Goal: Ask a question: Seek information or help from site administrators or community

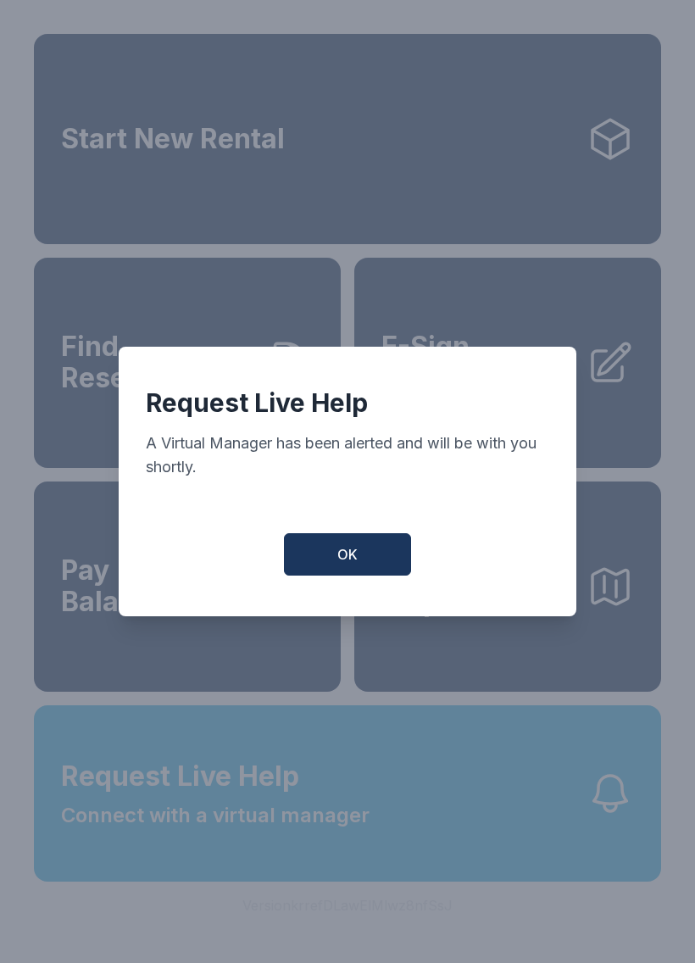
click at [341, 576] on button "OK" at bounding box center [347, 554] width 127 height 42
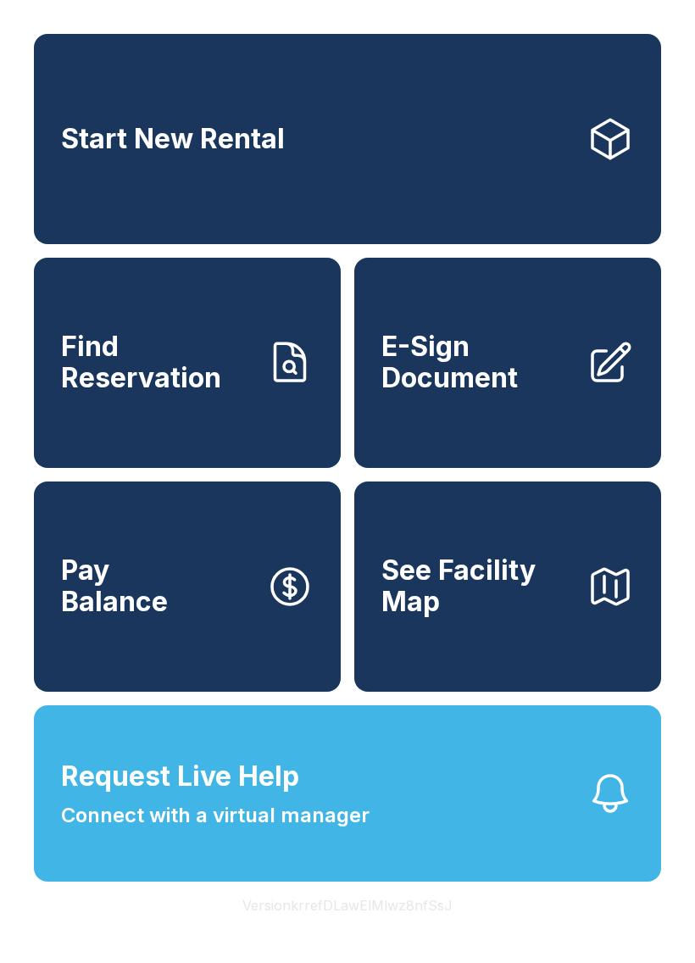
click at [386, 837] on button "Request Live Help Connect with a virtual manager" at bounding box center [347, 793] width 627 height 176
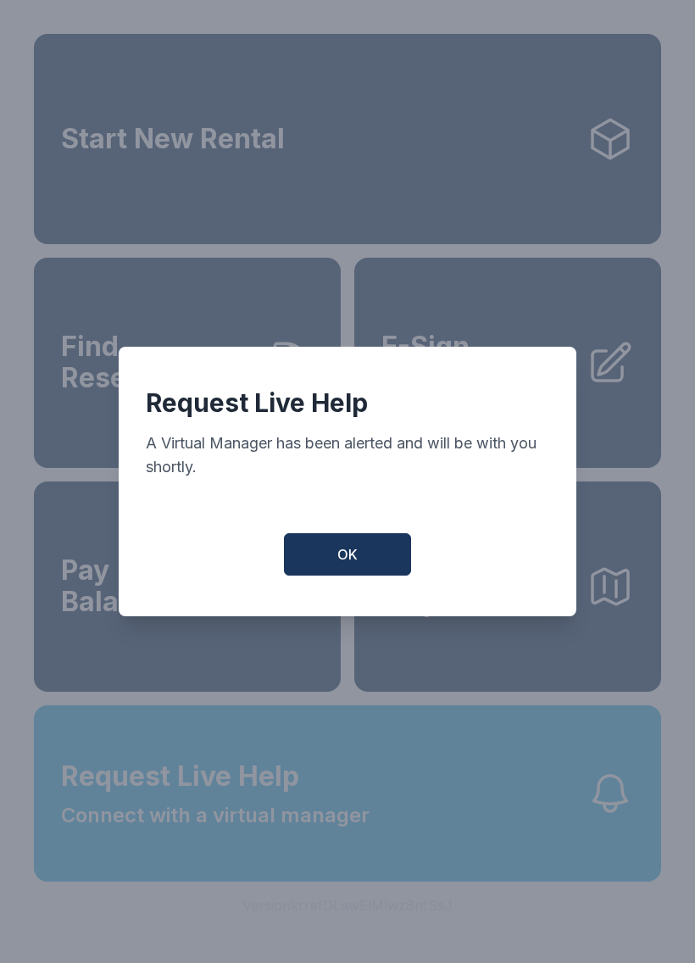
click at [360, 553] on button "OK" at bounding box center [347, 554] width 127 height 42
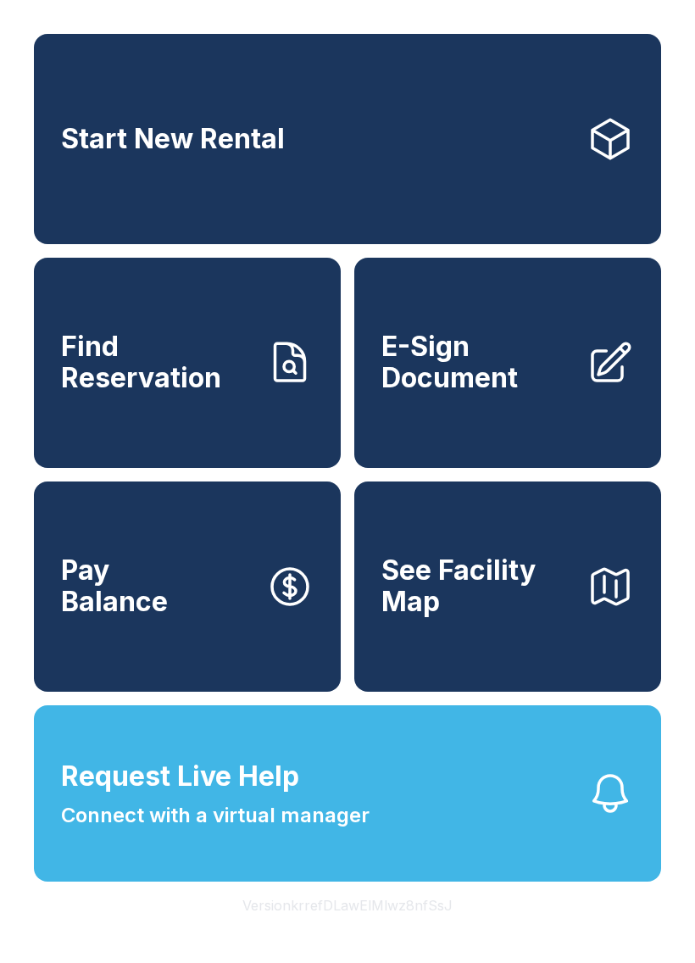
click at [246, 797] on span "Request Live Help" at bounding box center [180, 776] width 238 height 41
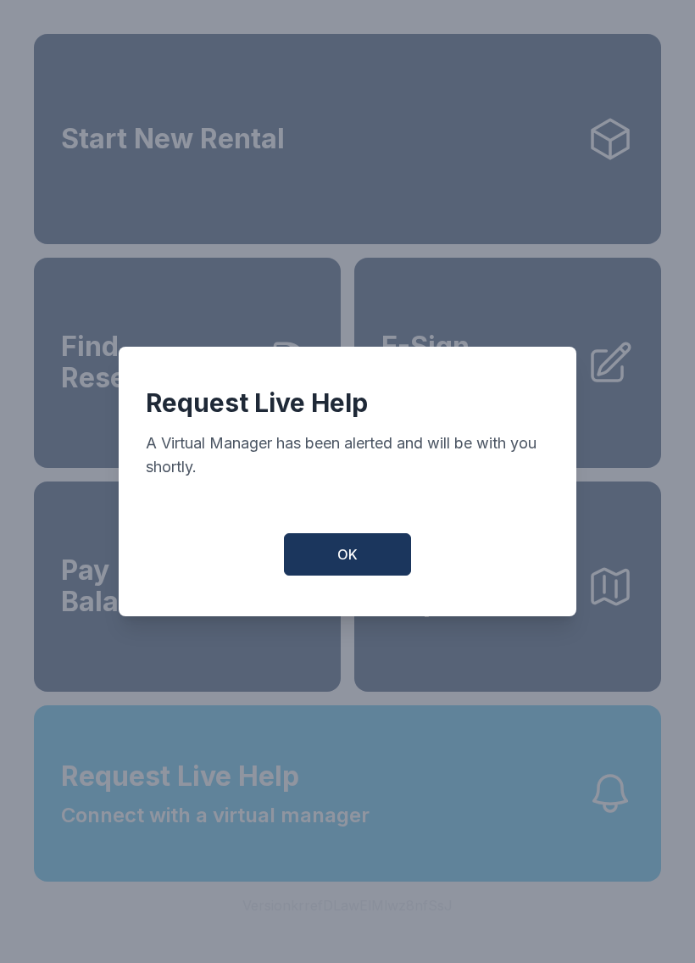
click at [375, 567] on button "OK" at bounding box center [347, 554] width 127 height 42
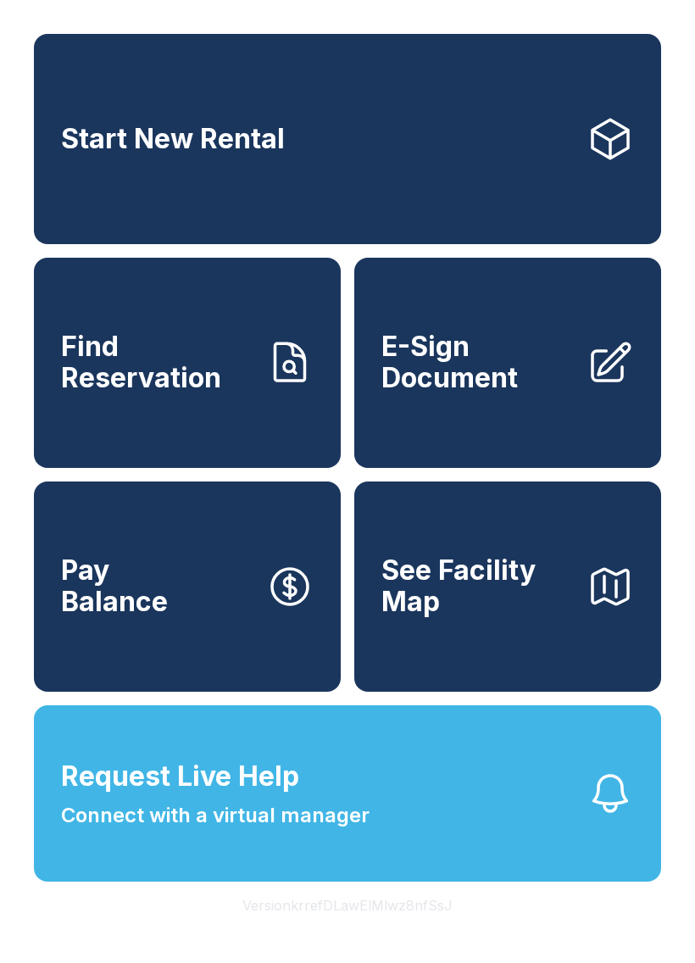
click at [581, 820] on button "Request Live Help Connect with a virtual manager" at bounding box center [347, 793] width 627 height 176
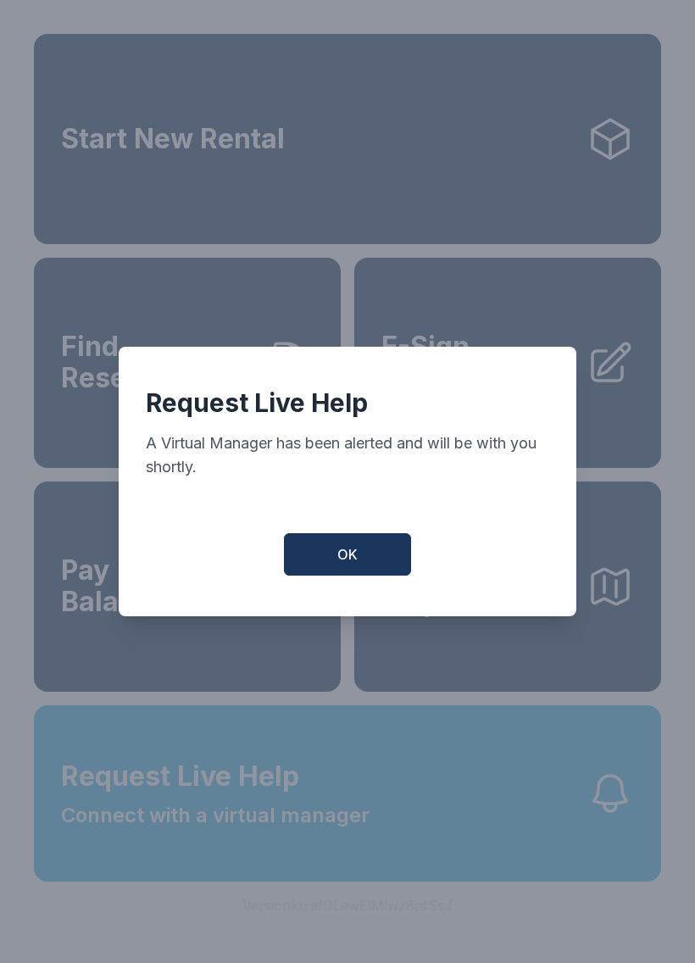
click at [343, 561] on span "OK" at bounding box center [347, 554] width 20 height 20
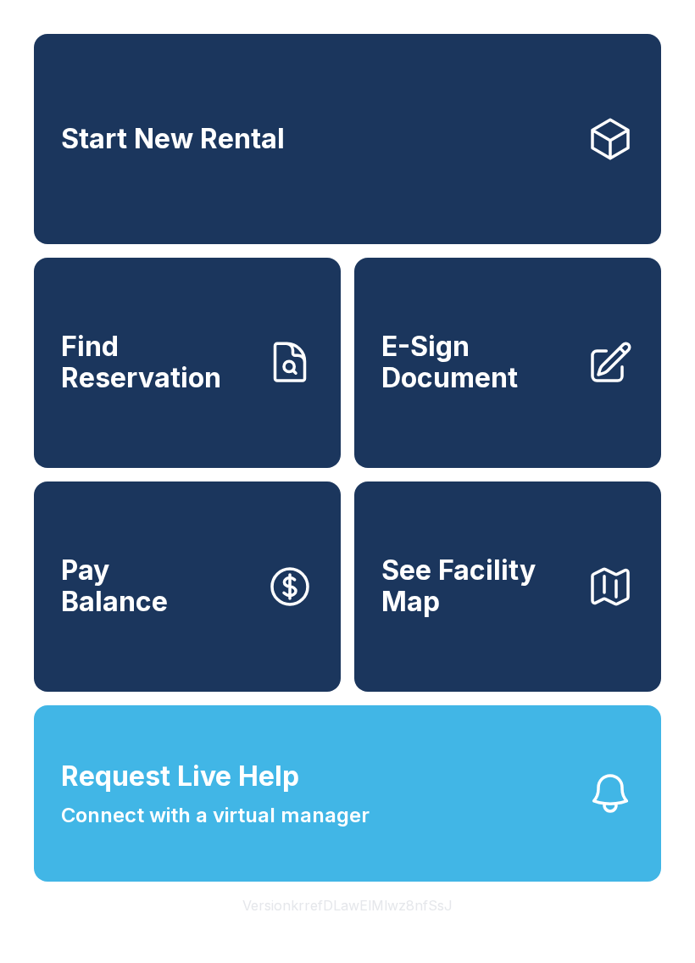
click at [530, 840] on button "Request Live Help Connect with a virtual manager" at bounding box center [347, 793] width 627 height 176
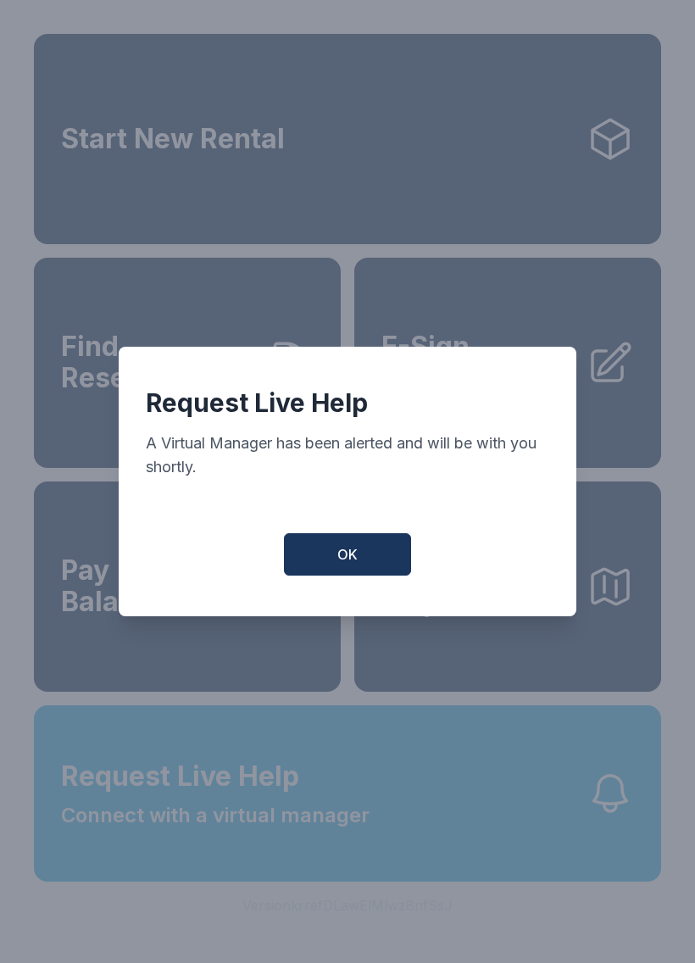
click at [336, 533] on div "Request Live Help A Virtual Manager has been alerted and will be with you short…" at bounding box center [348, 482] width 458 height 270
click at [348, 564] on span "OK" at bounding box center [347, 554] width 20 height 20
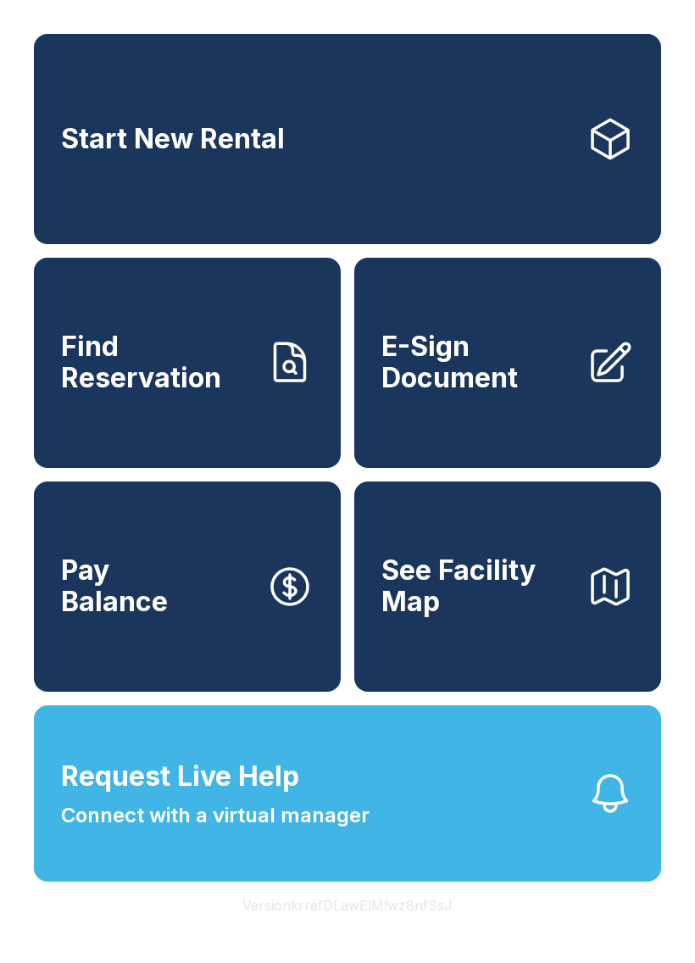
click at [442, 810] on button "Request Live Help Connect with a virtual manager" at bounding box center [347, 793] width 627 height 176
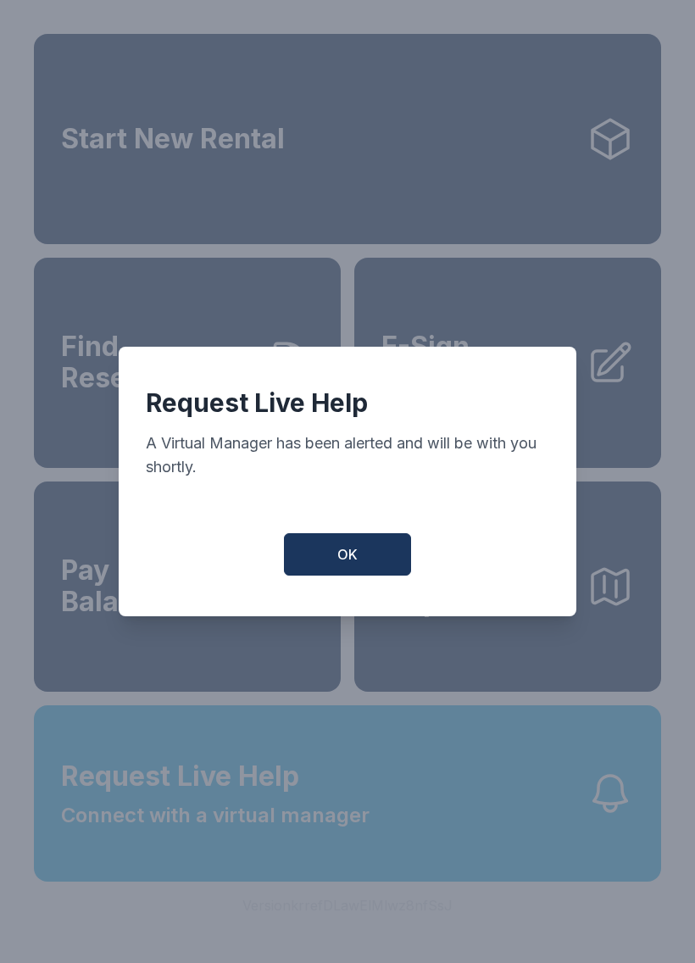
click at [326, 563] on button "OK" at bounding box center [347, 554] width 127 height 42
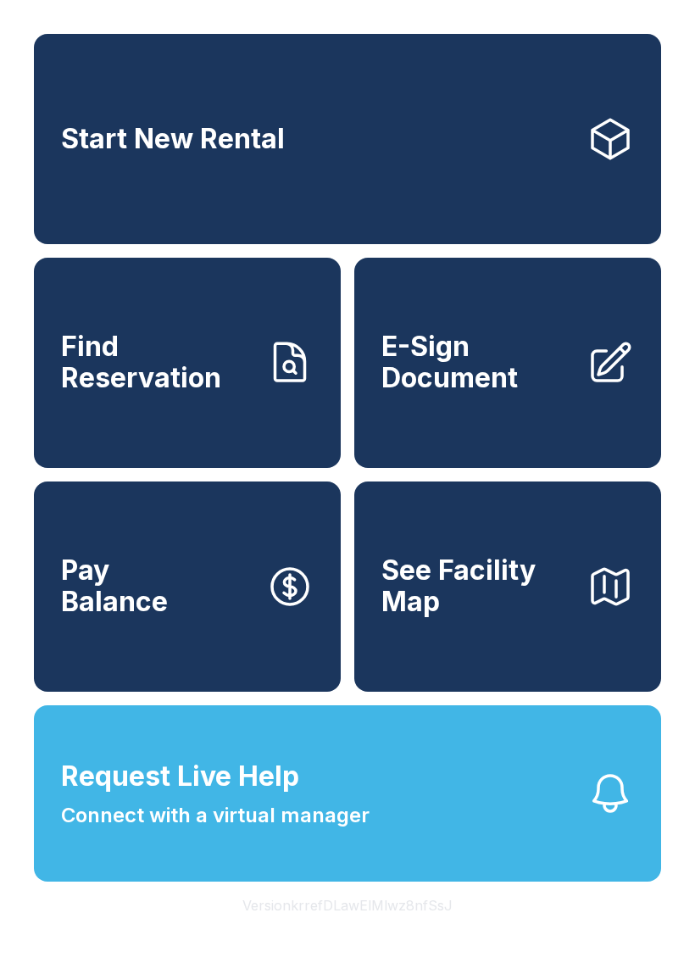
click at [495, 811] on button "Request Live Help Connect with a virtual manager" at bounding box center [347, 793] width 627 height 176
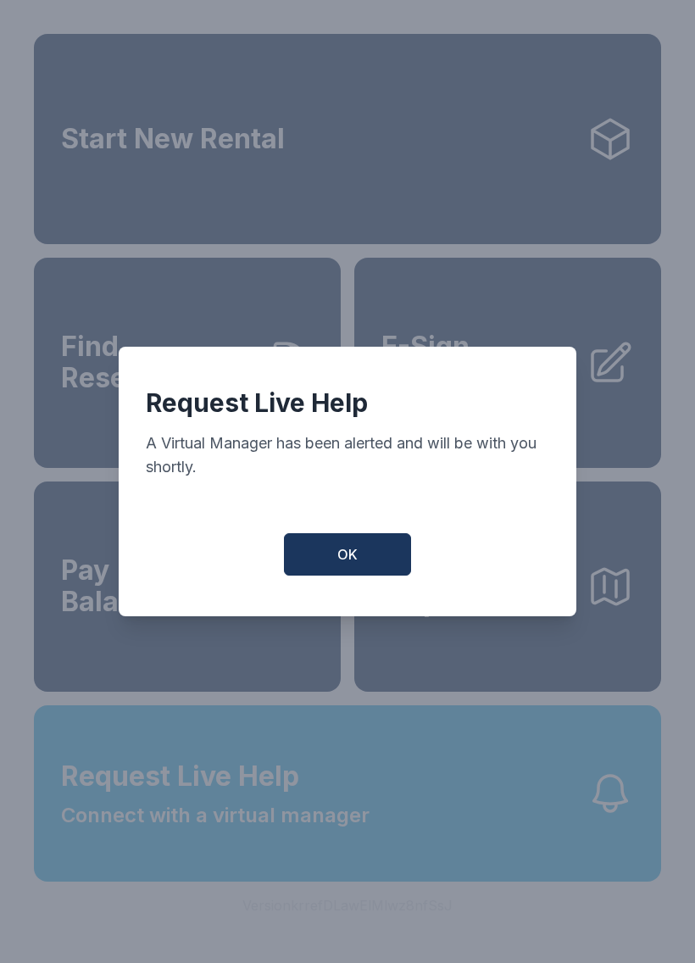
click at [336, 560] on button "OK" at bounding box center [347, 554] width 127 height 42
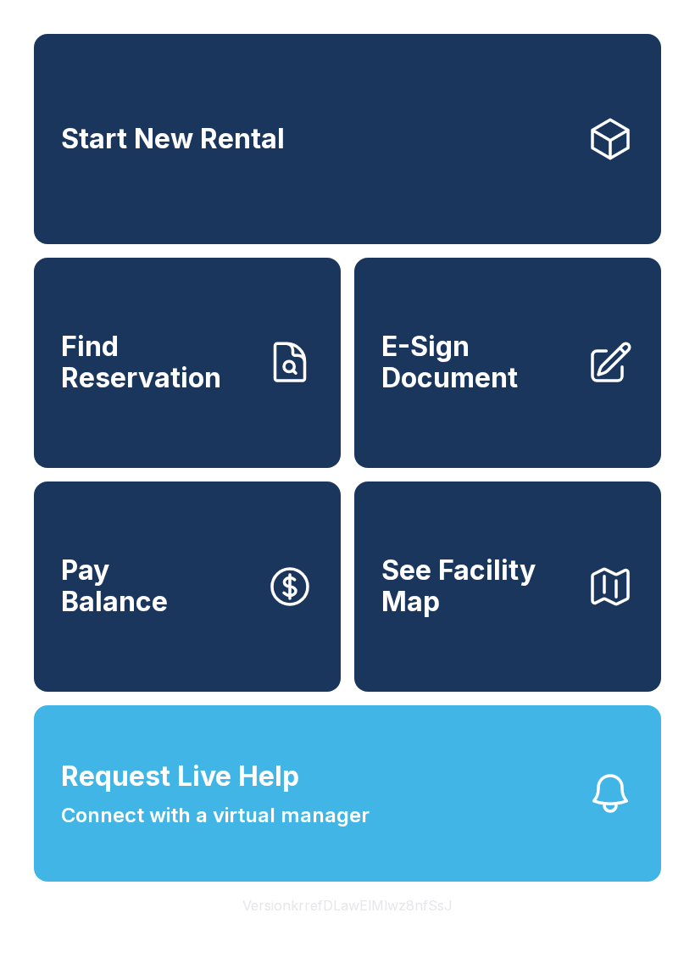
click at [476, 809] on button "Request Live Help Connect with a virtual manager" at bounding box center [347, 793] width 627 height 176
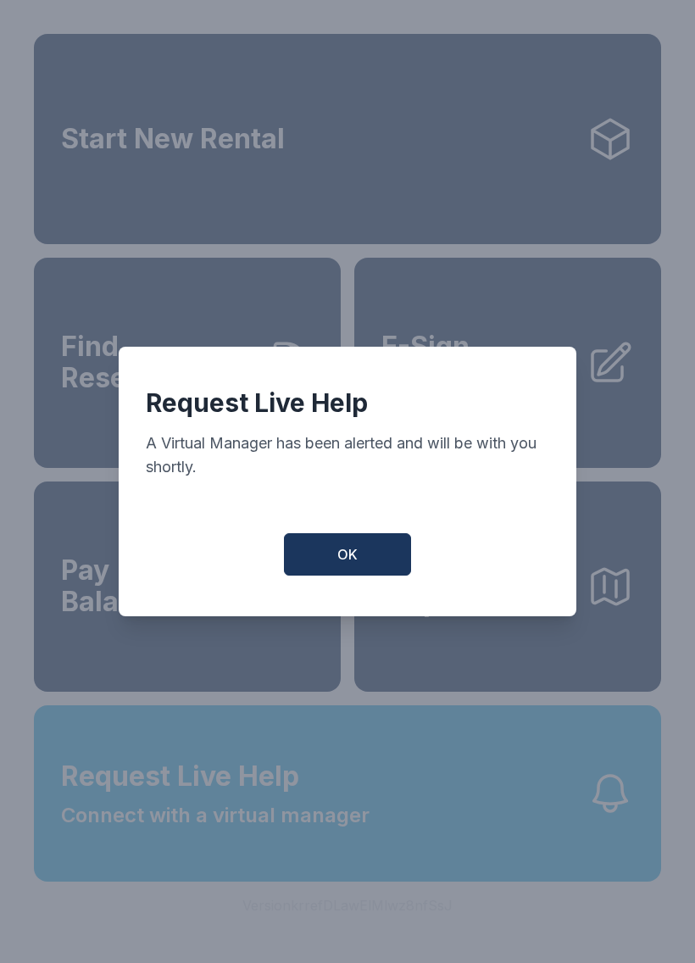
click at [342, 559] on span "OK" at bounding box center [347, 554] width 20 height 20
